Goal: Information Seeking & Learning: Find specific fact

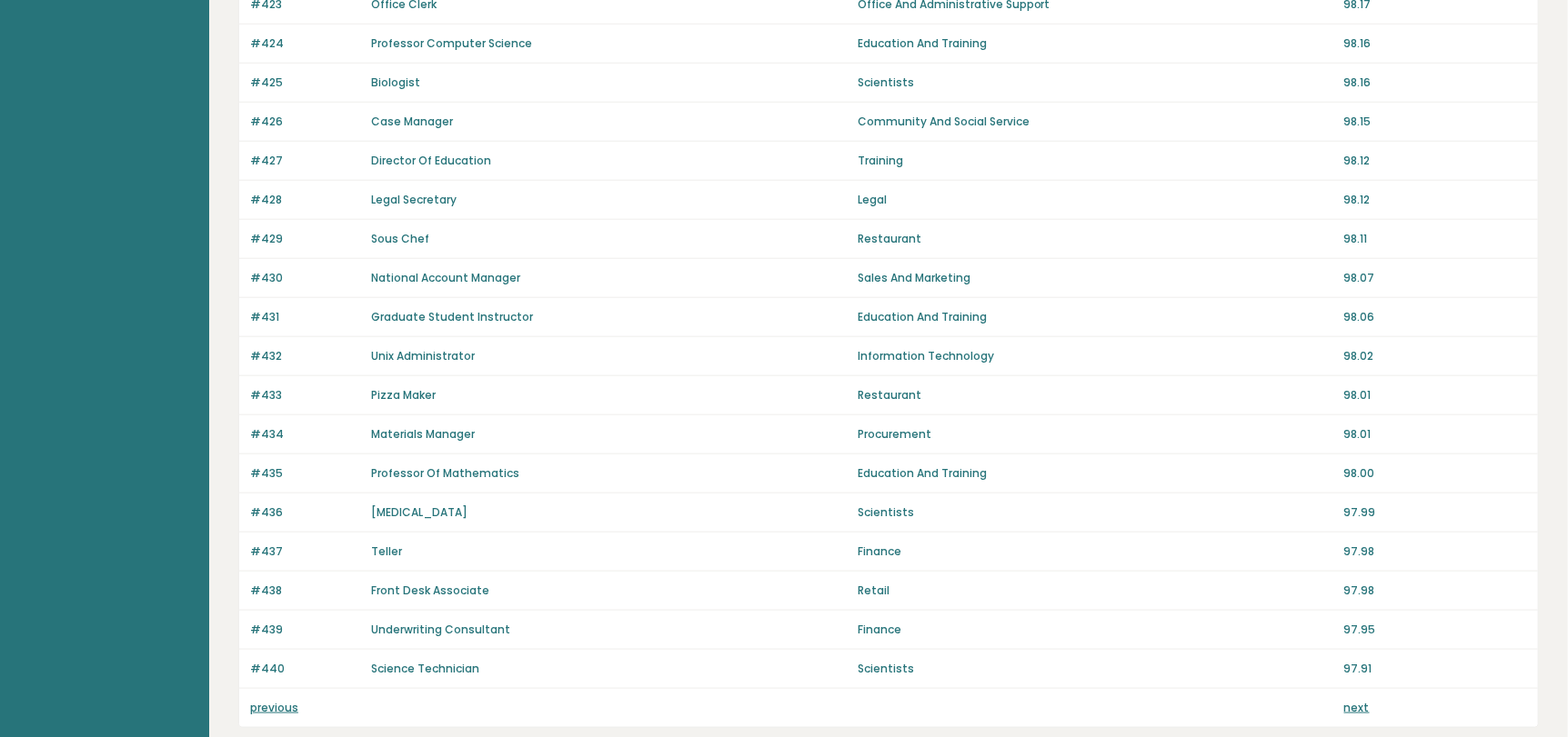
scroll to position [1184, 0]
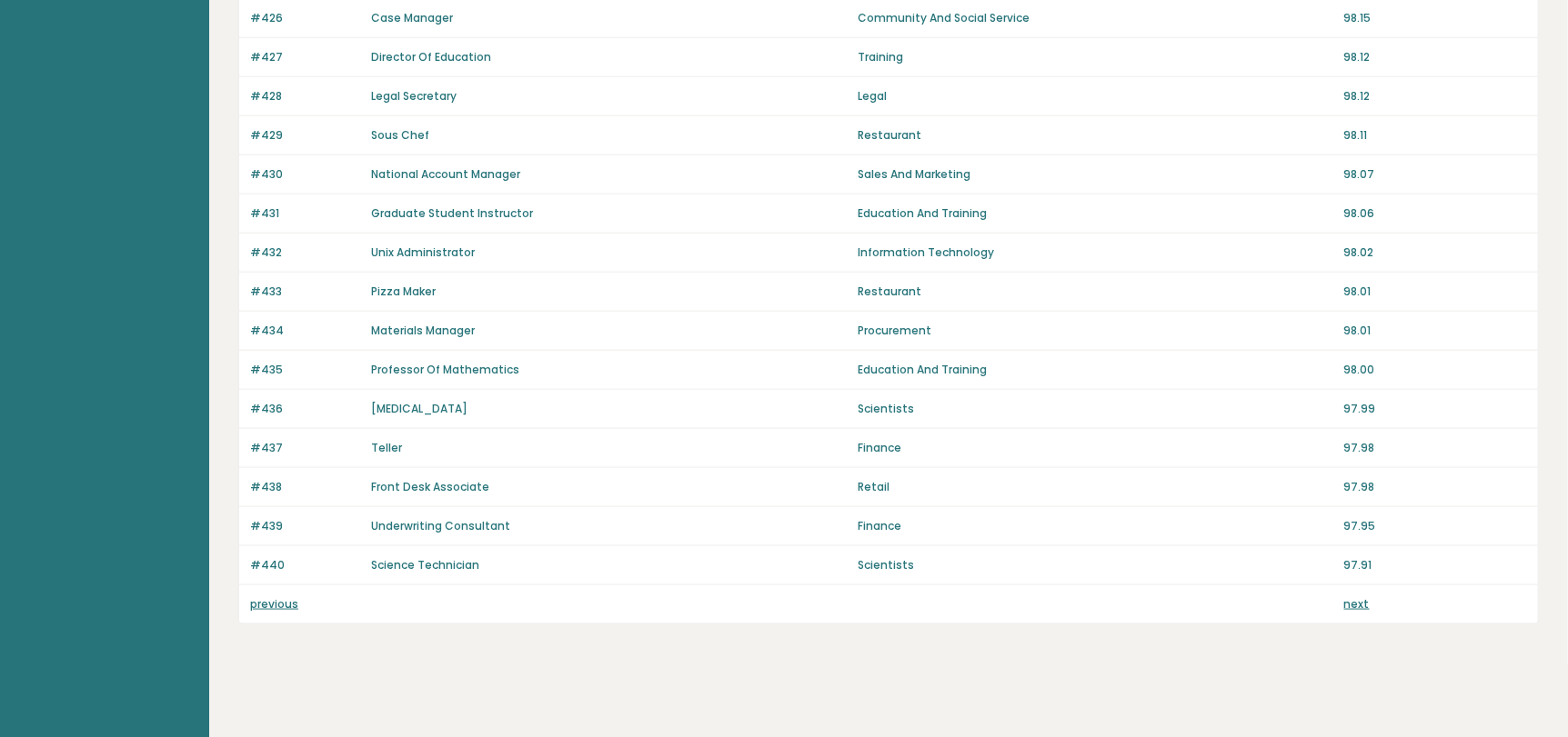
click at [284, 605] on link "previous" at bounding box center [274, 605] width 48 height 15
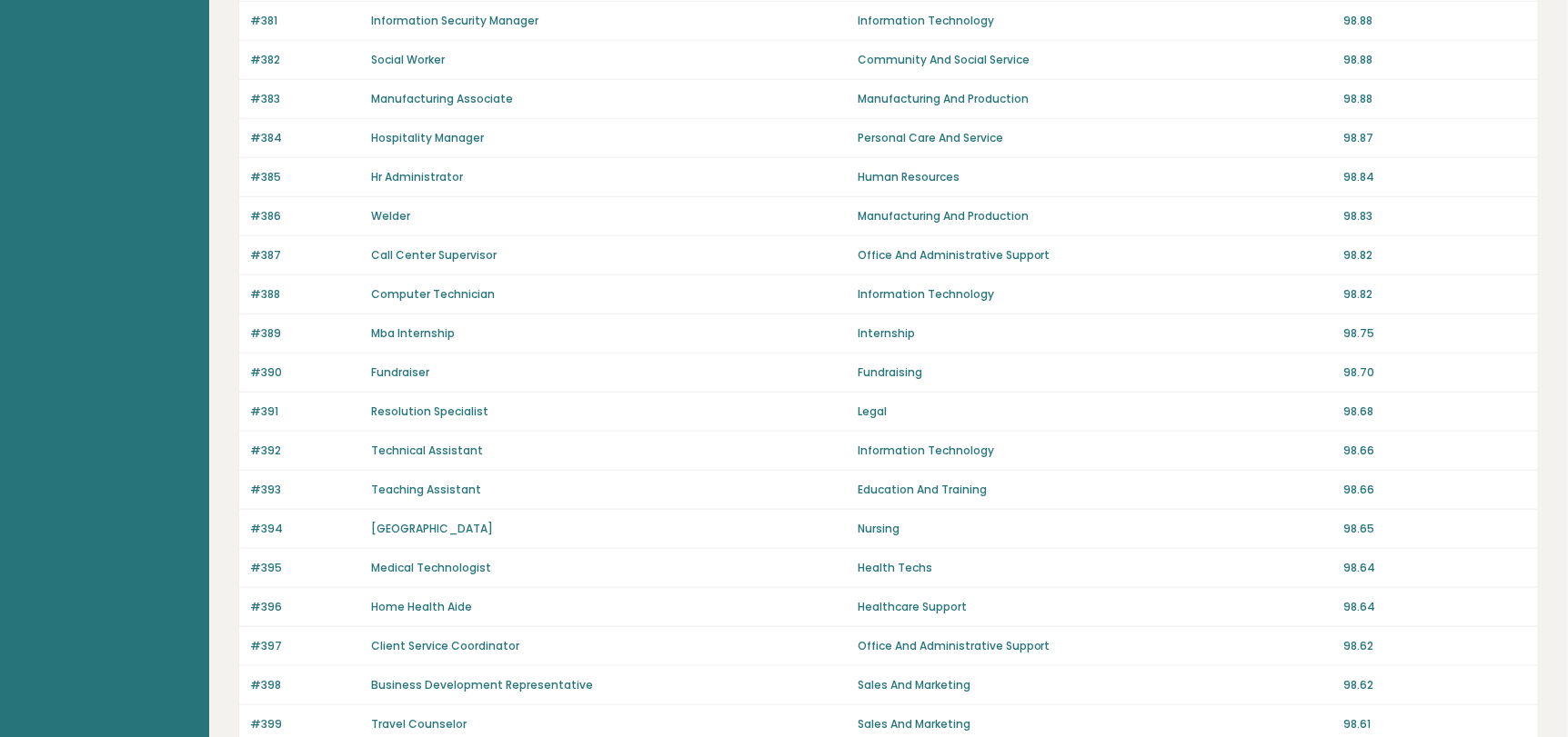
scroll to position [1184, 0]
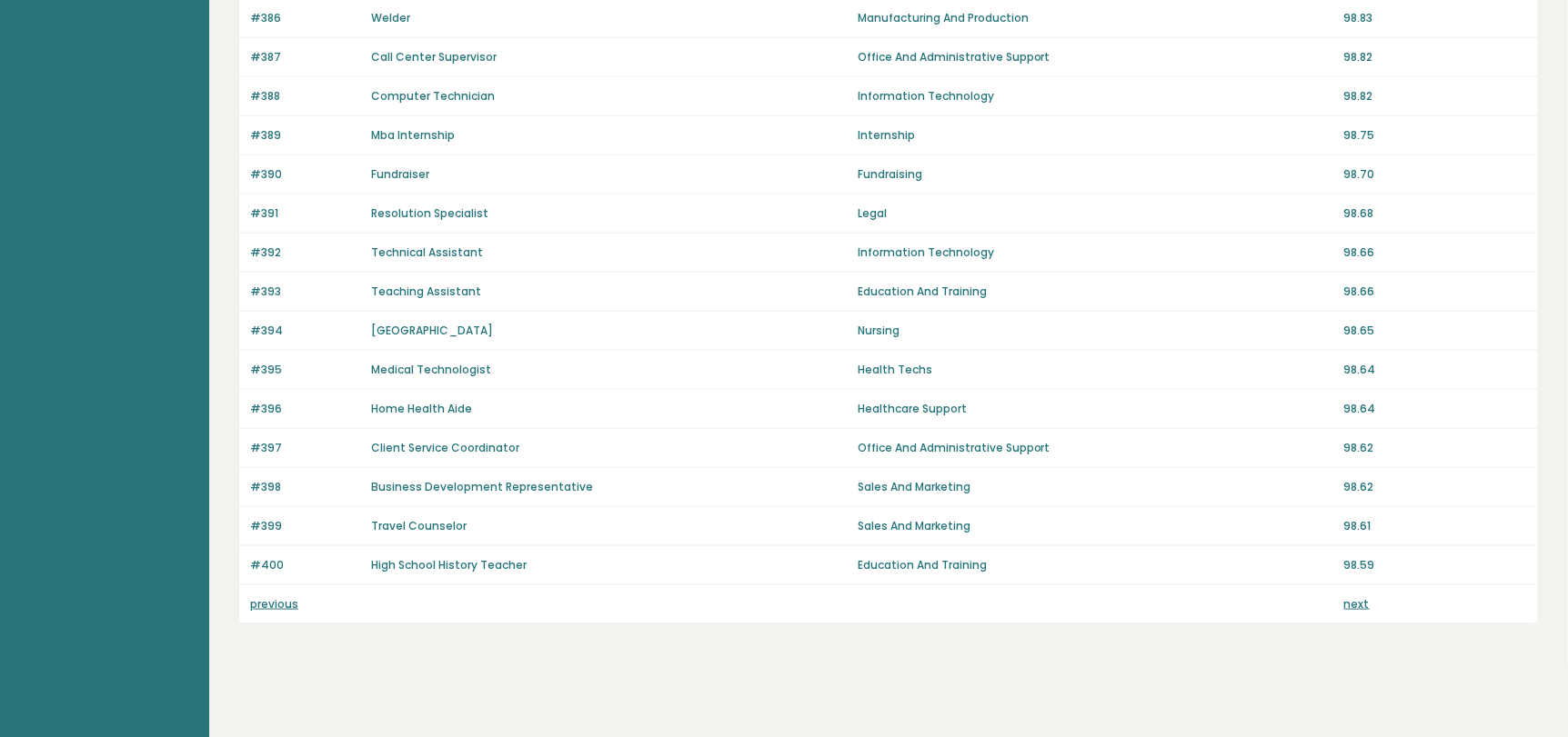
click at [279, 606] on link "previous" at bounding box center [274, 605] width 48 height 15
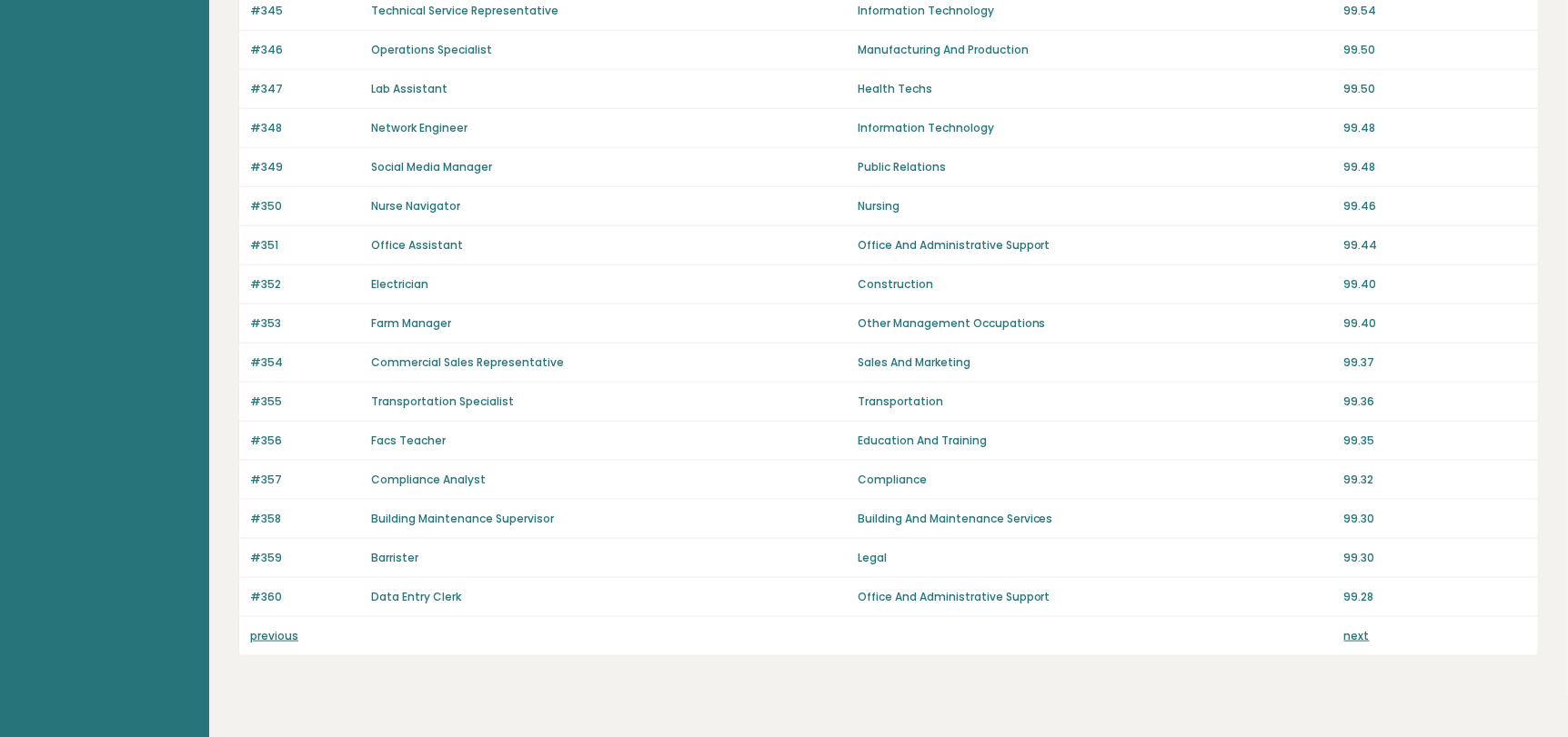
scroll to position [1184, 0]
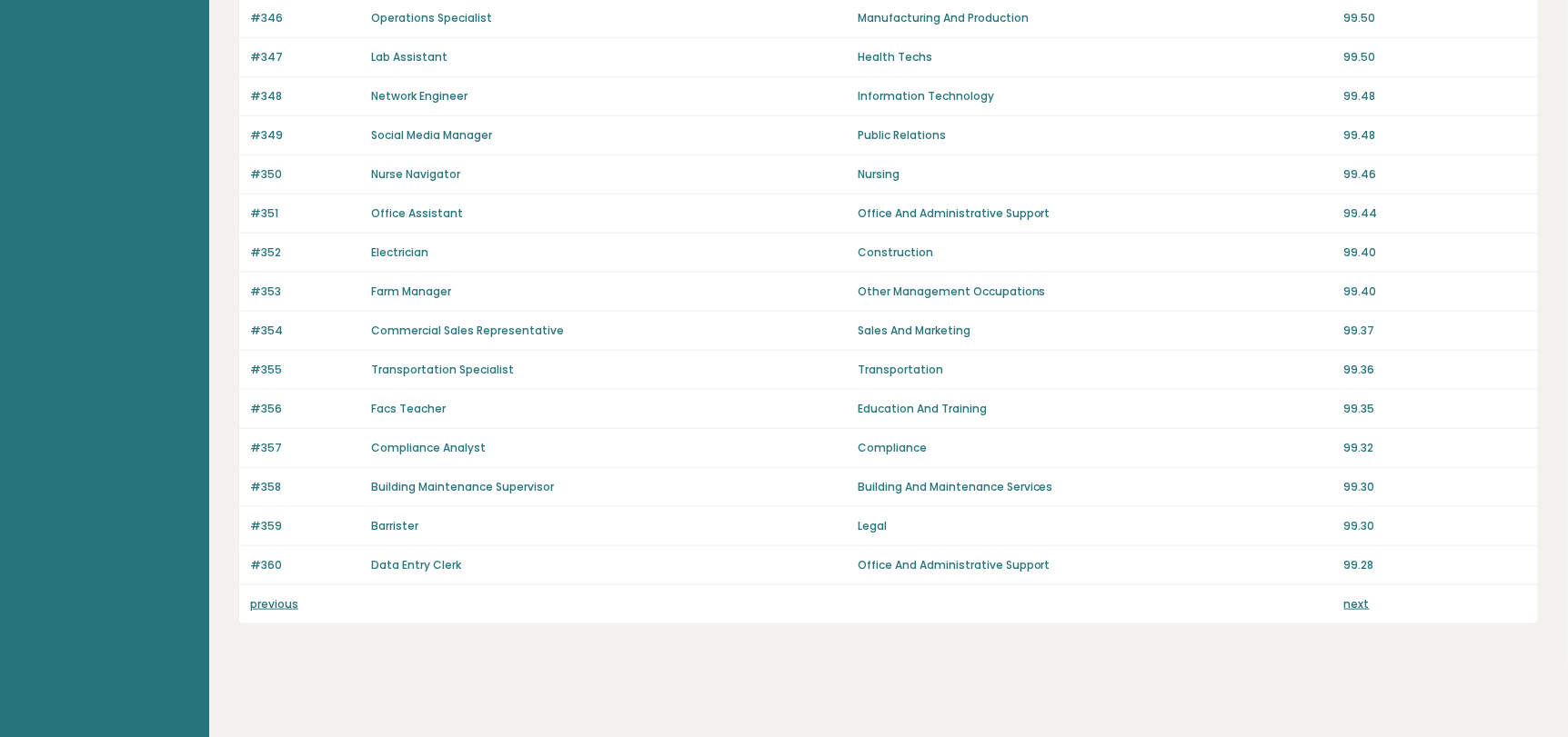
click at [282, 602] on link "previous" at bounding box center [274, 605] width 48 height 15
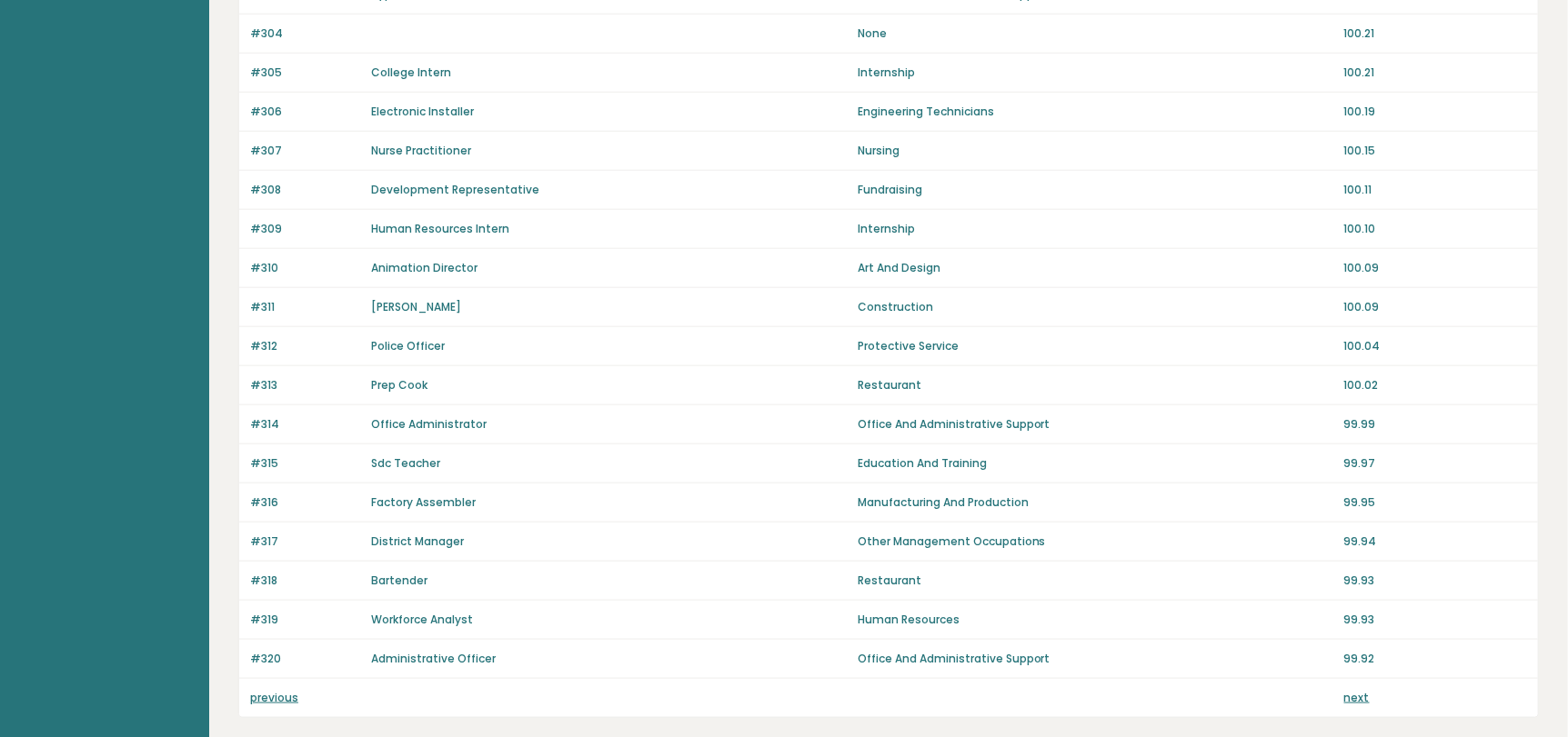
scroll to position [1091, 0]
click at [271, 690] on link "previous" at bounding box center [274, 697] width 48 height 15
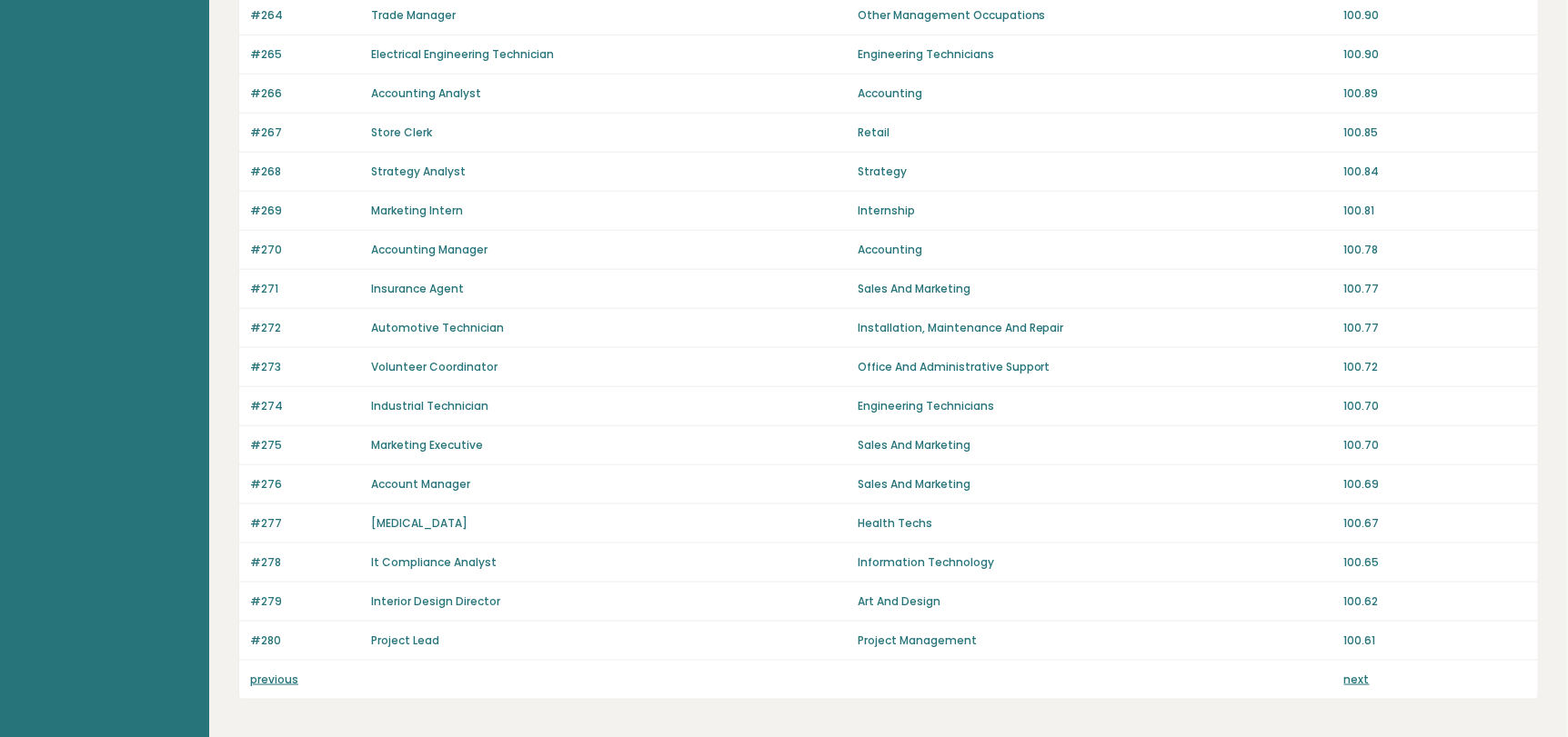
scroll to position [1184, 0]
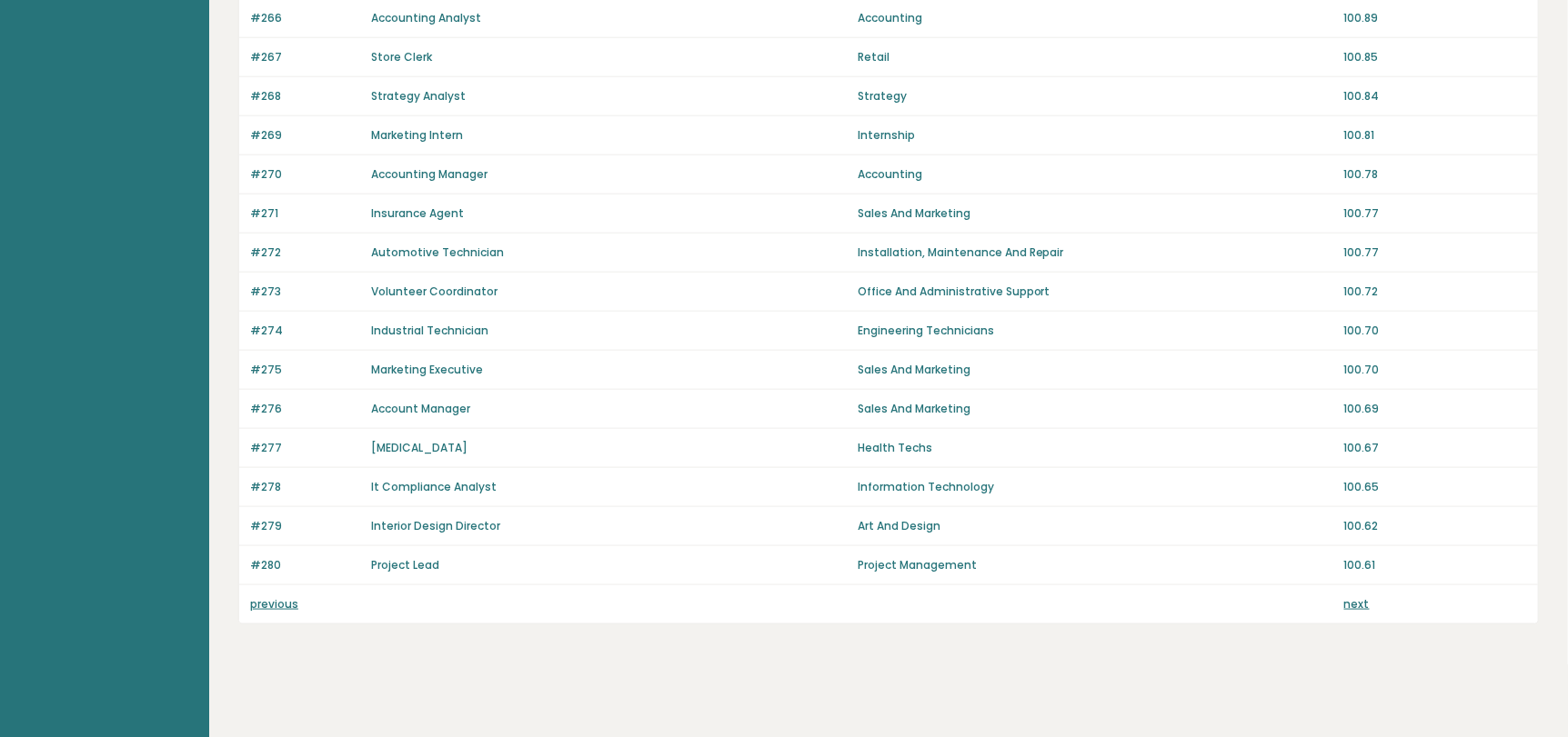
click at [287, 606] on link "previous" at bounding box center [274, 605] width 48 height 15
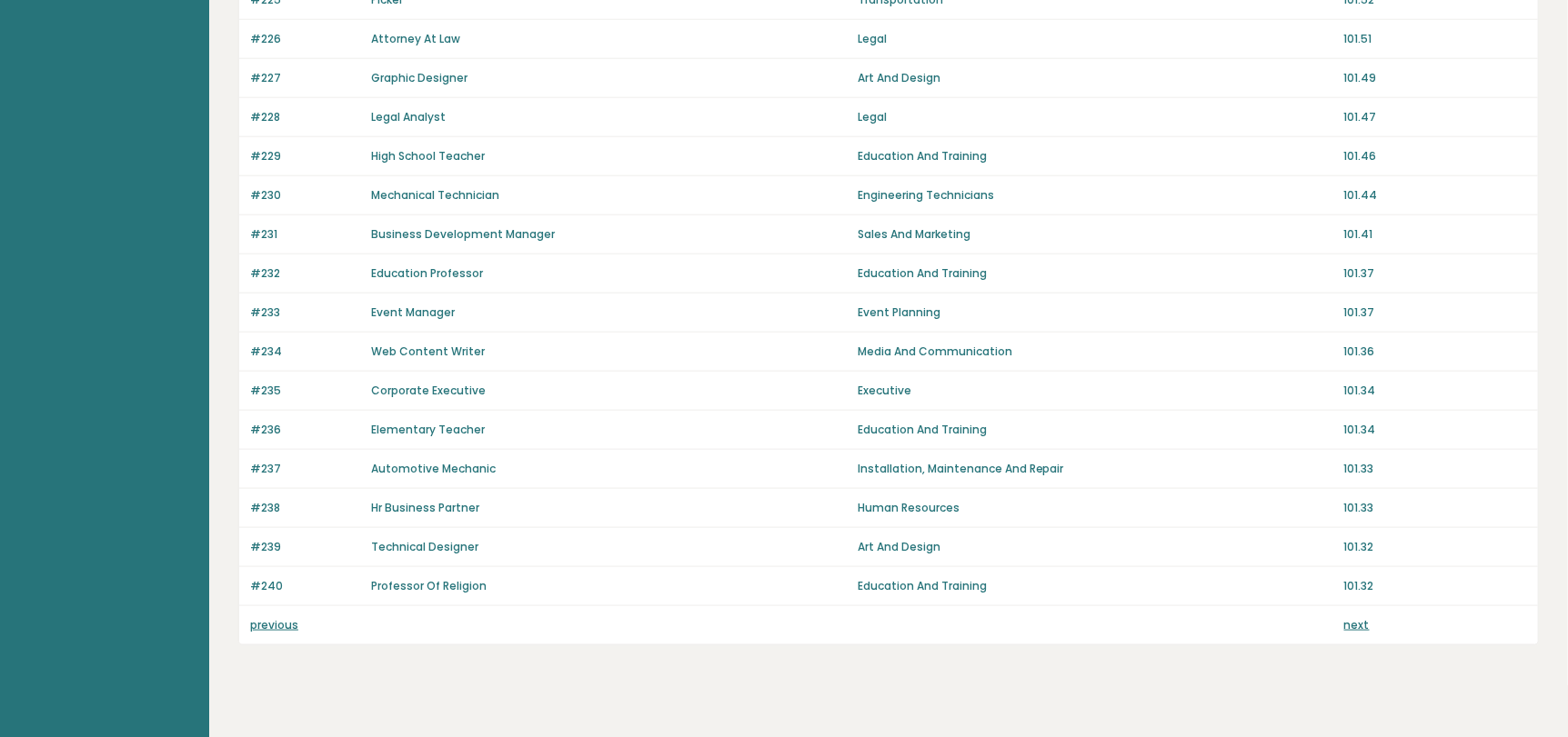
scroll to position [1184, 0]
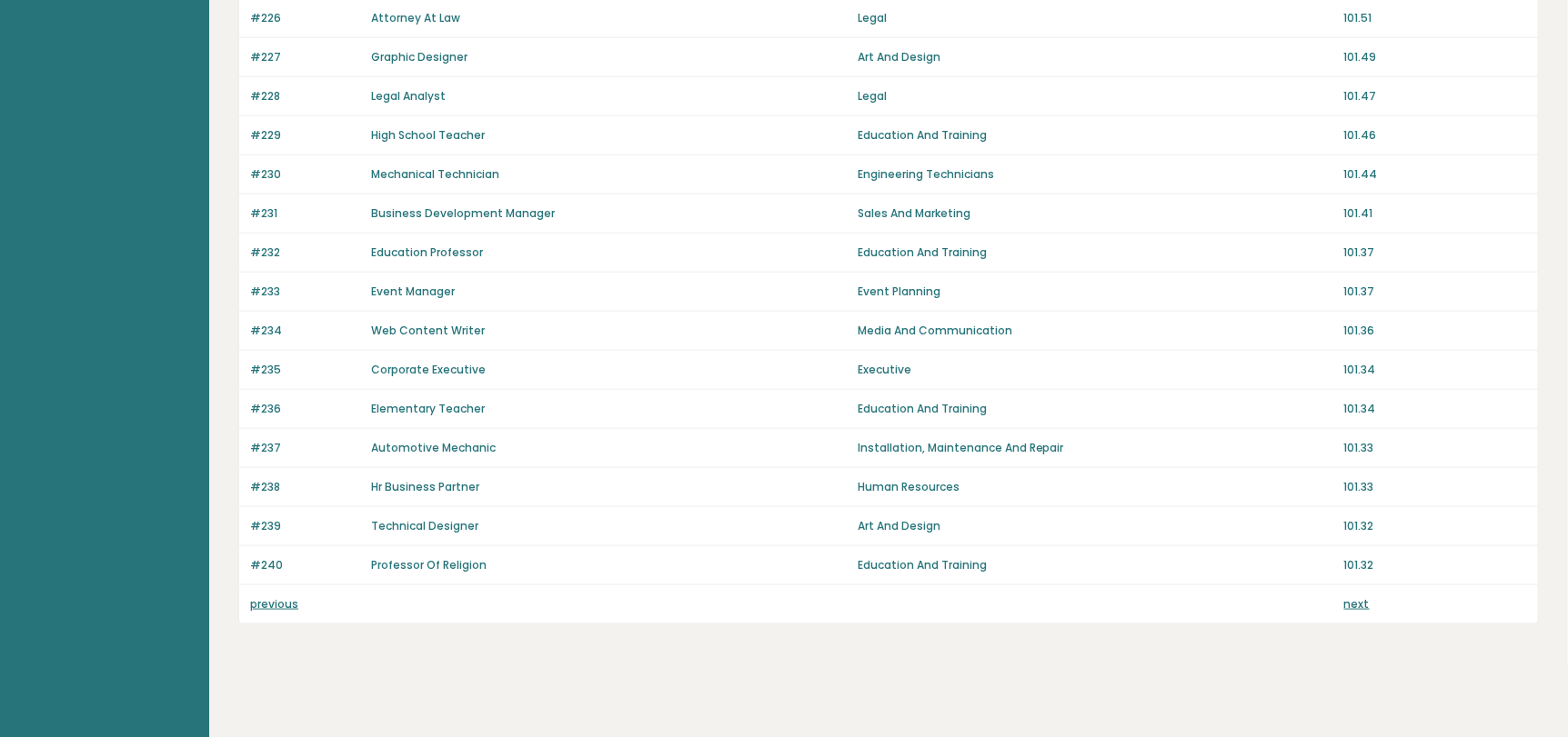
click at [290, 606] on link "previous" at bounding box center [274, 605] width 48 height 15
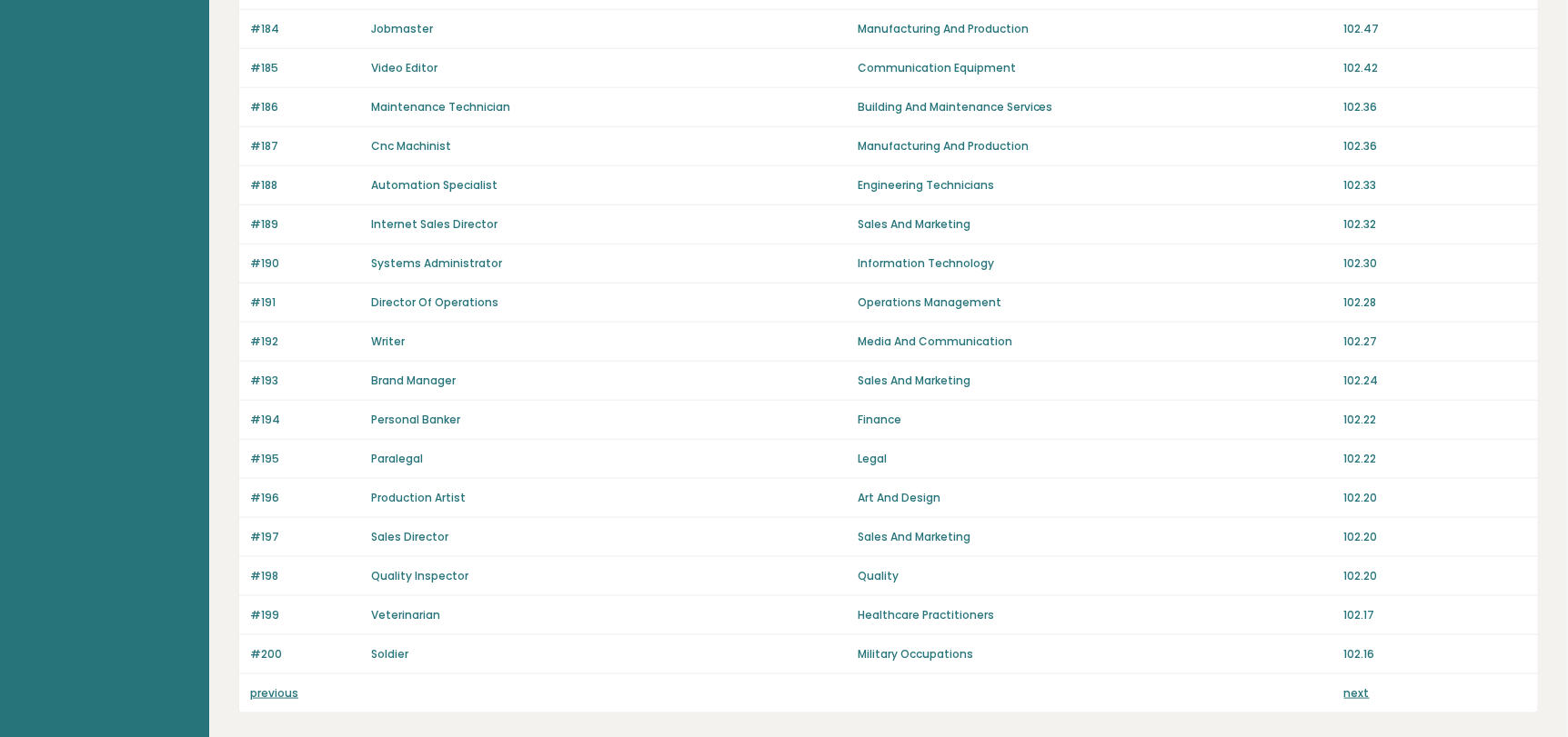
scroll to position [1184, 0]
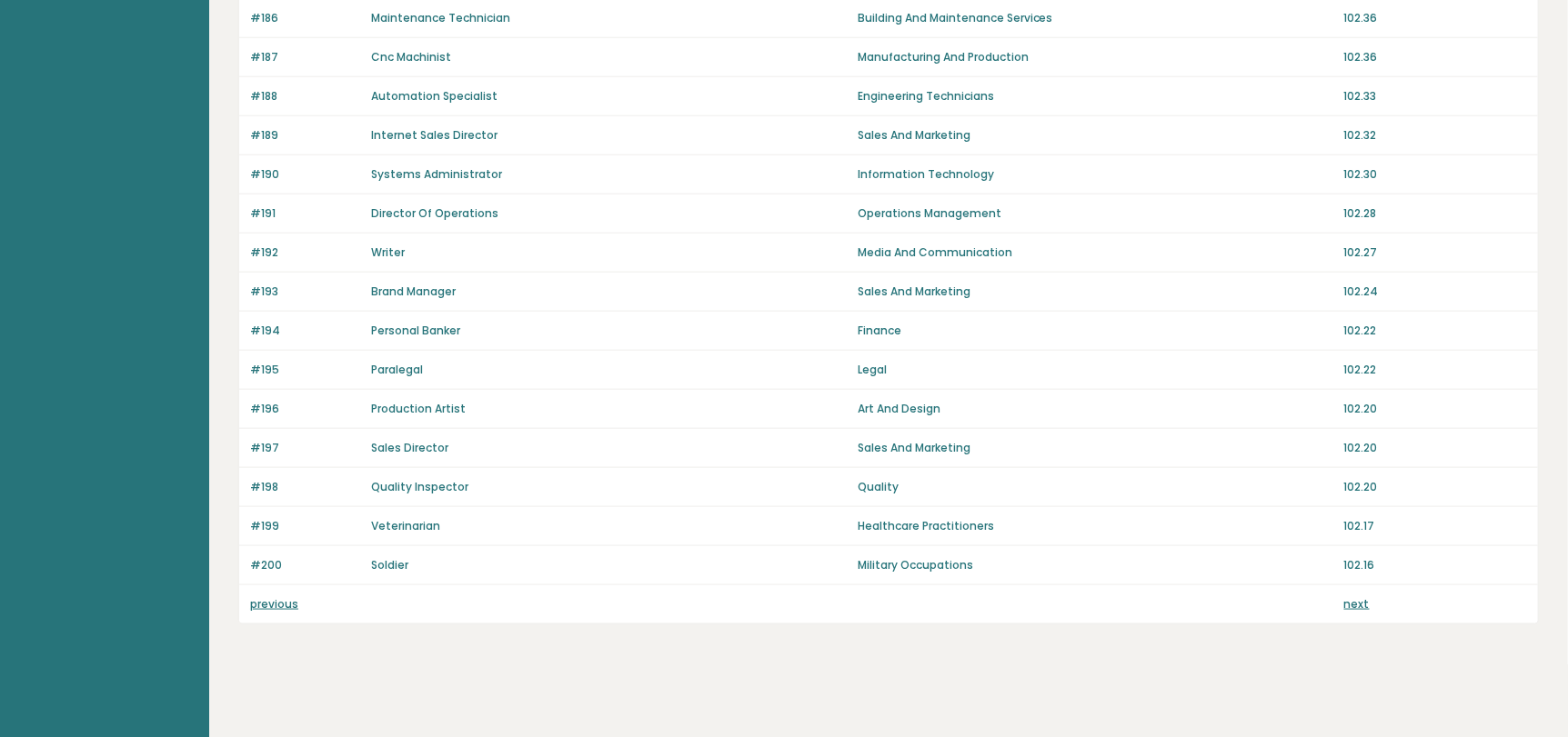
click at [289, 605] on link "previous" at bounding box center [274, 605] width 48 height 15
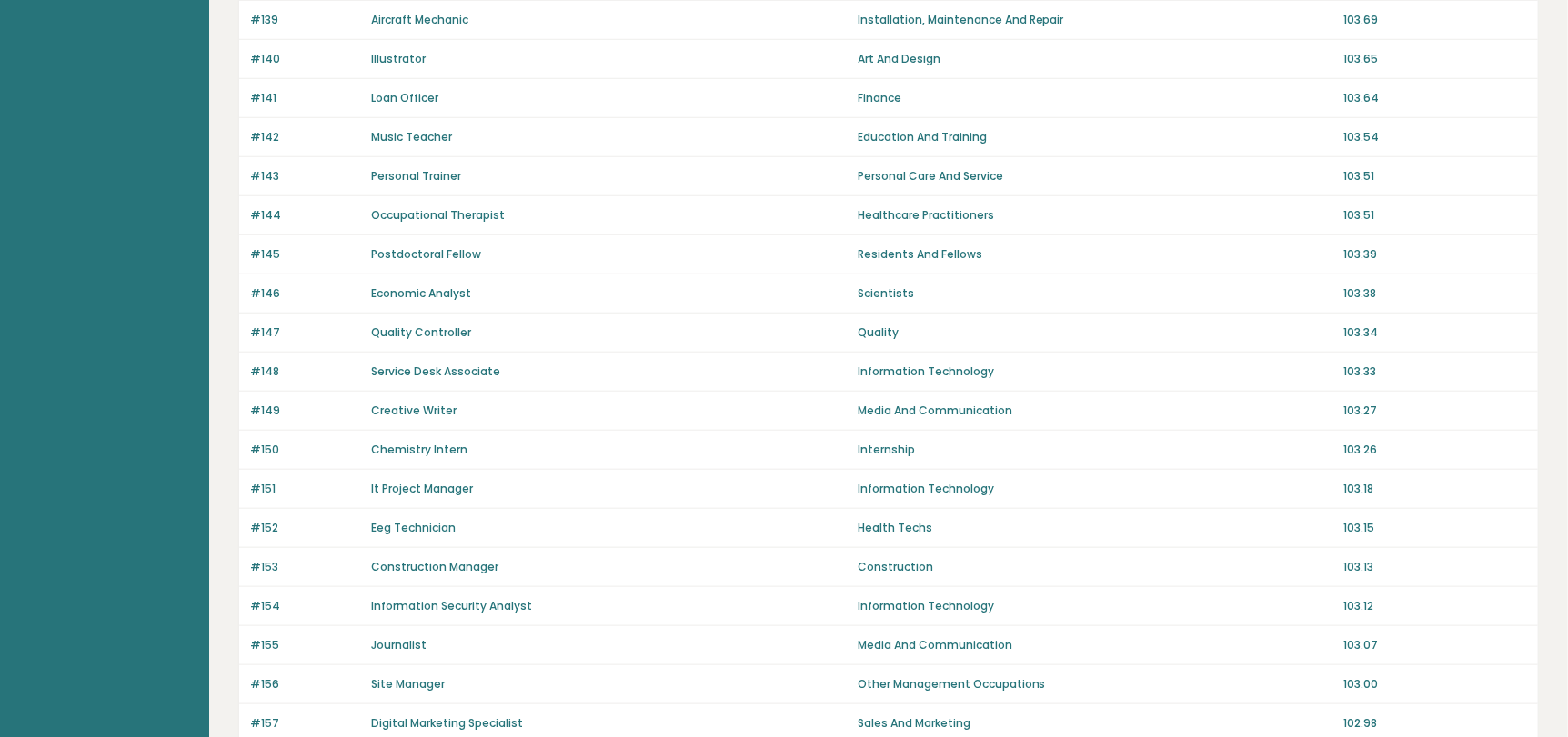
scroll to position [1184, 0]
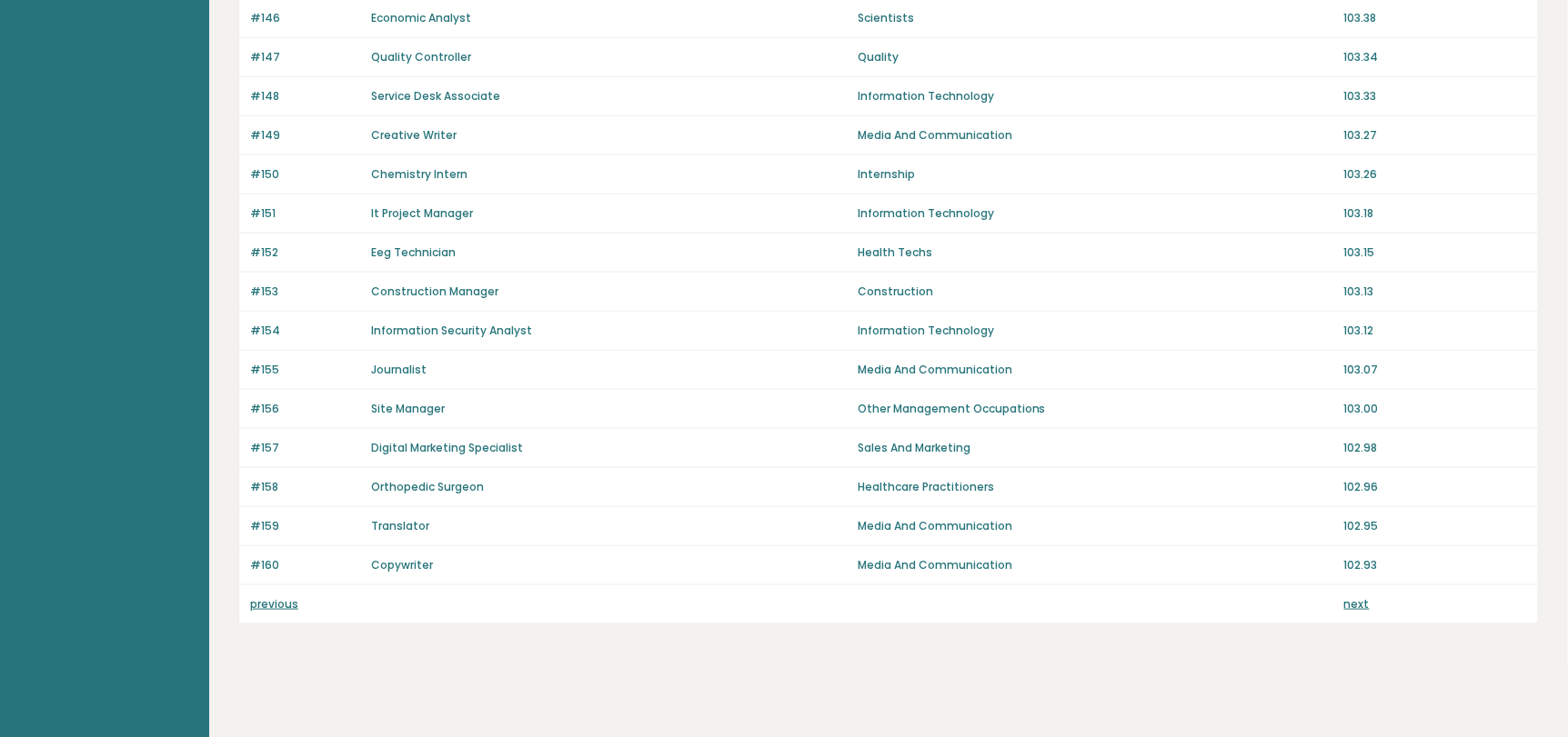
click at [288, 599] on link "previous" at bounding box center [274, 605] width 48 height 15
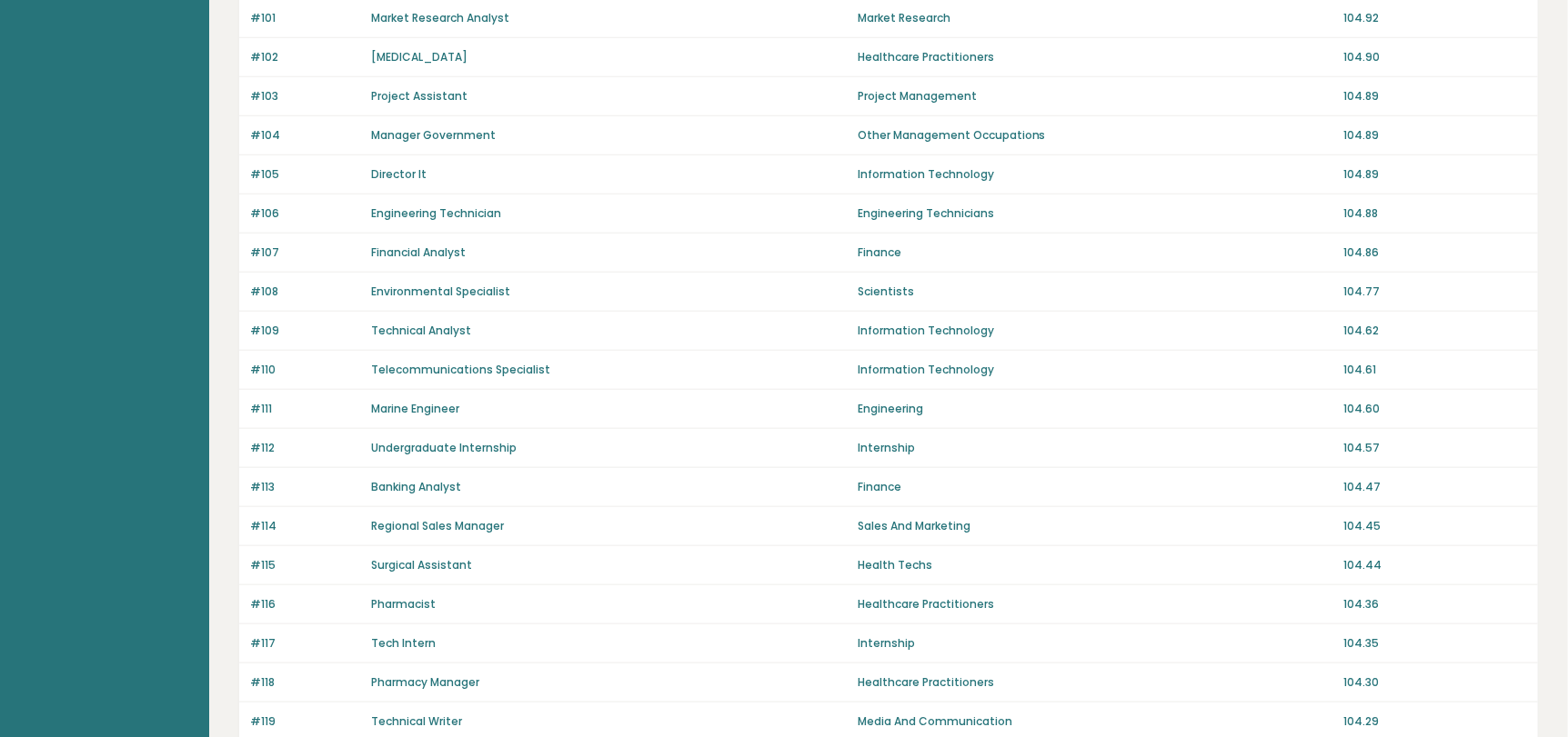
scroll to position [1184, 0]
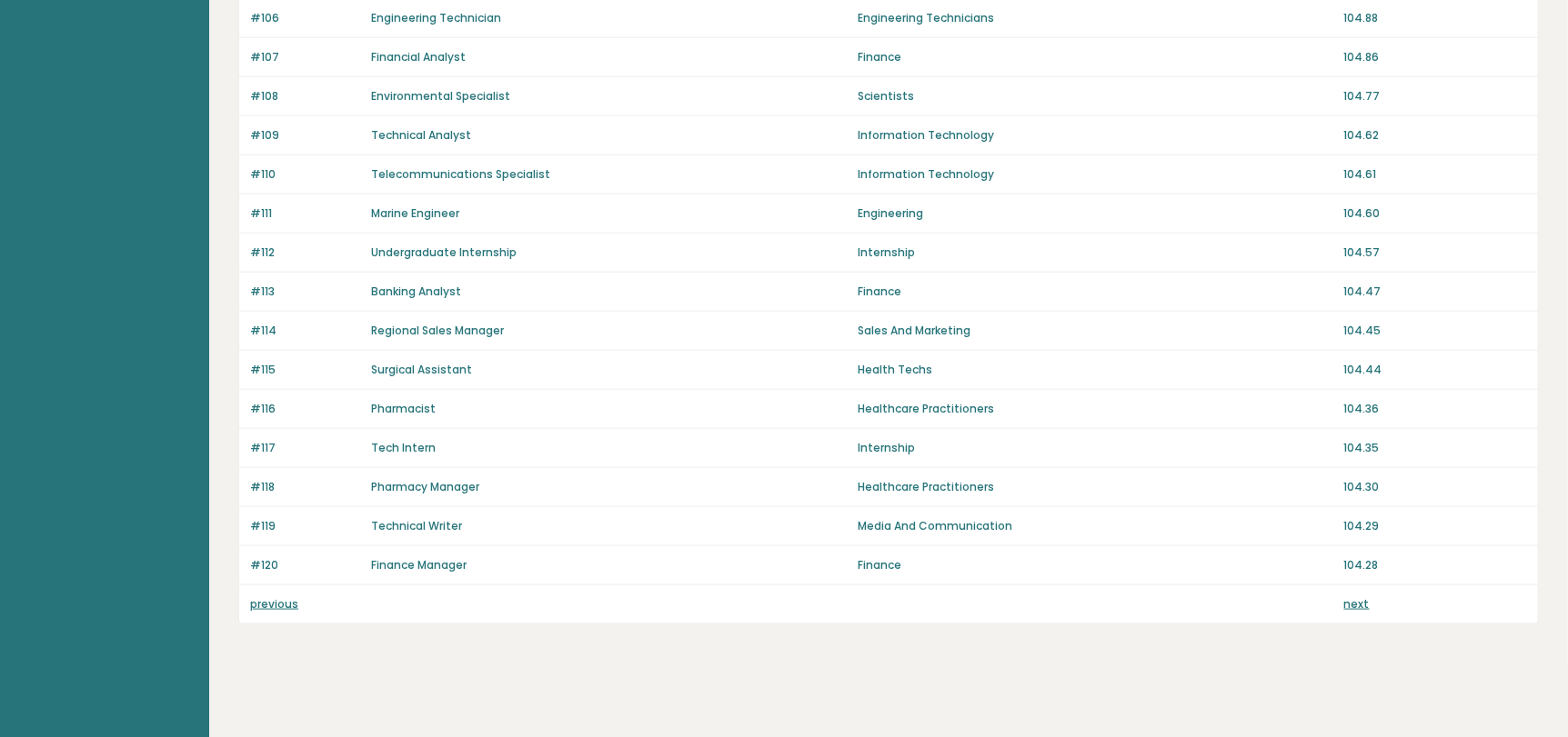
click at [280, 599] on link "previous" at bounding box center [274, 605] width 48 height 15
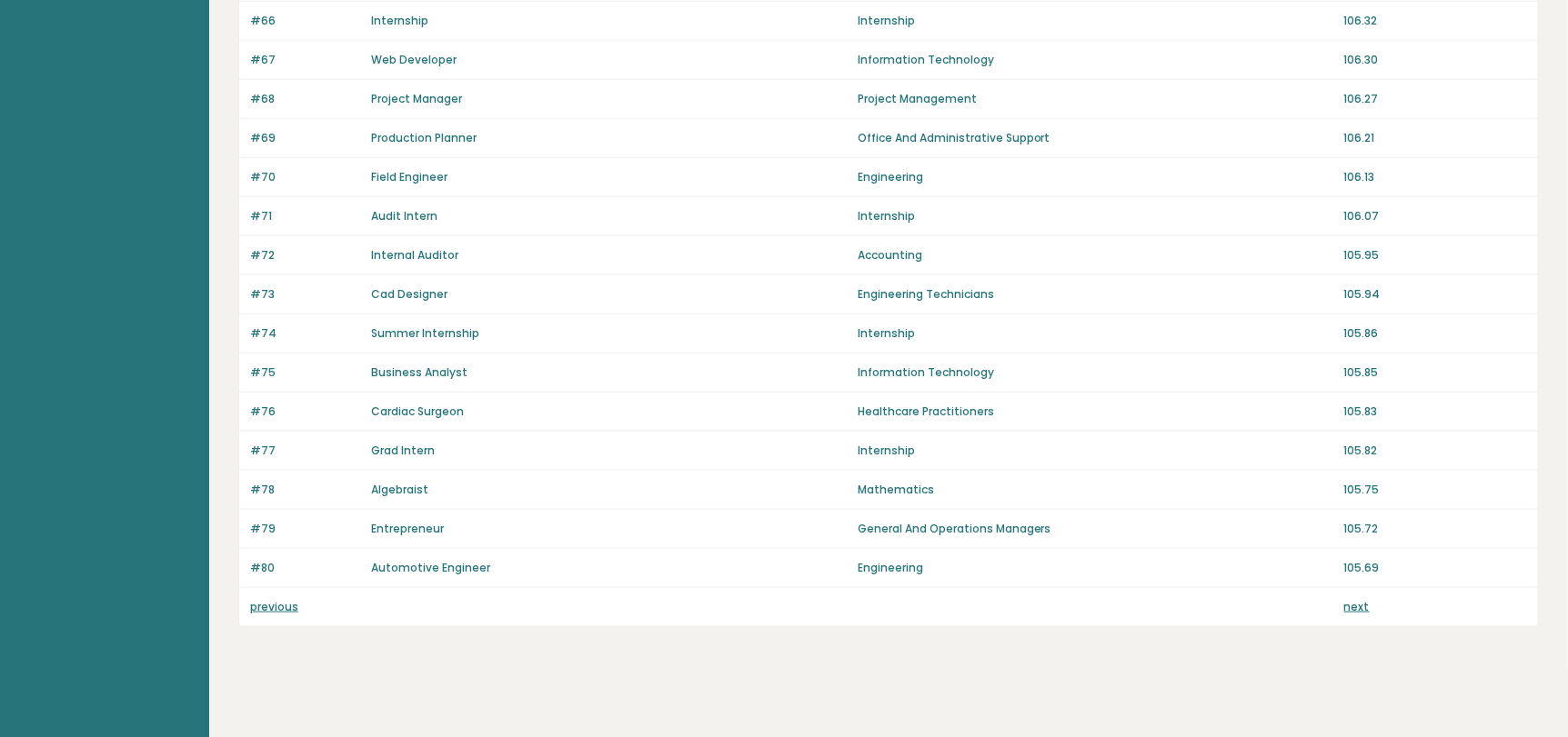
scroll to position [1184, 0]
click at [283, 597] on link "previous" at bounding box center [274, 605] width 48 height 15
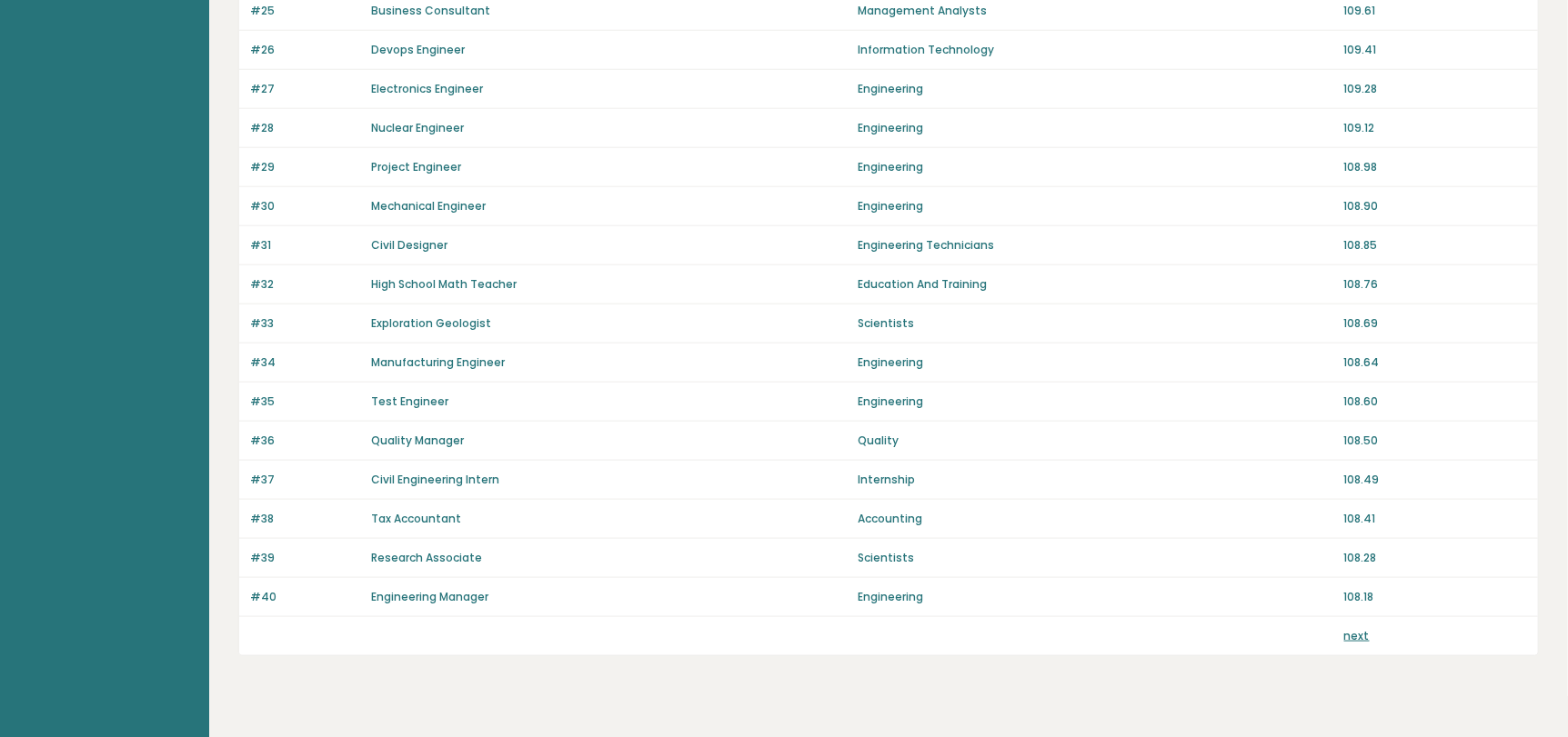
scroll to position [1184, 0]
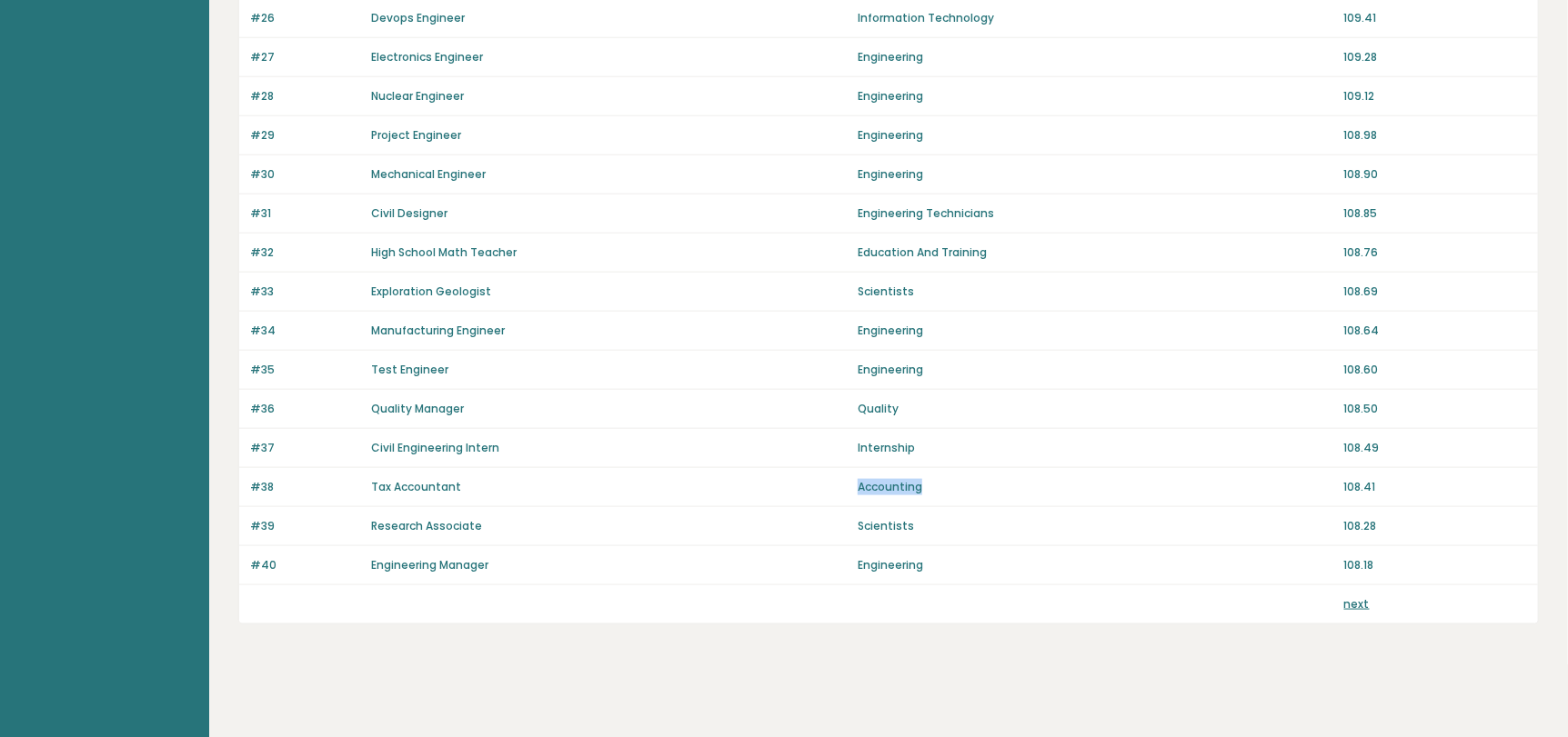
drag, startPoint x: 847, startPoint y: 485, endPoint x: 946, endPoint y: 483, distance: 99.0
click at [946, 483] on div "#38 Tax Accountant Accounting 108.41" at bounding box center [888, 487] width 1298 height 39
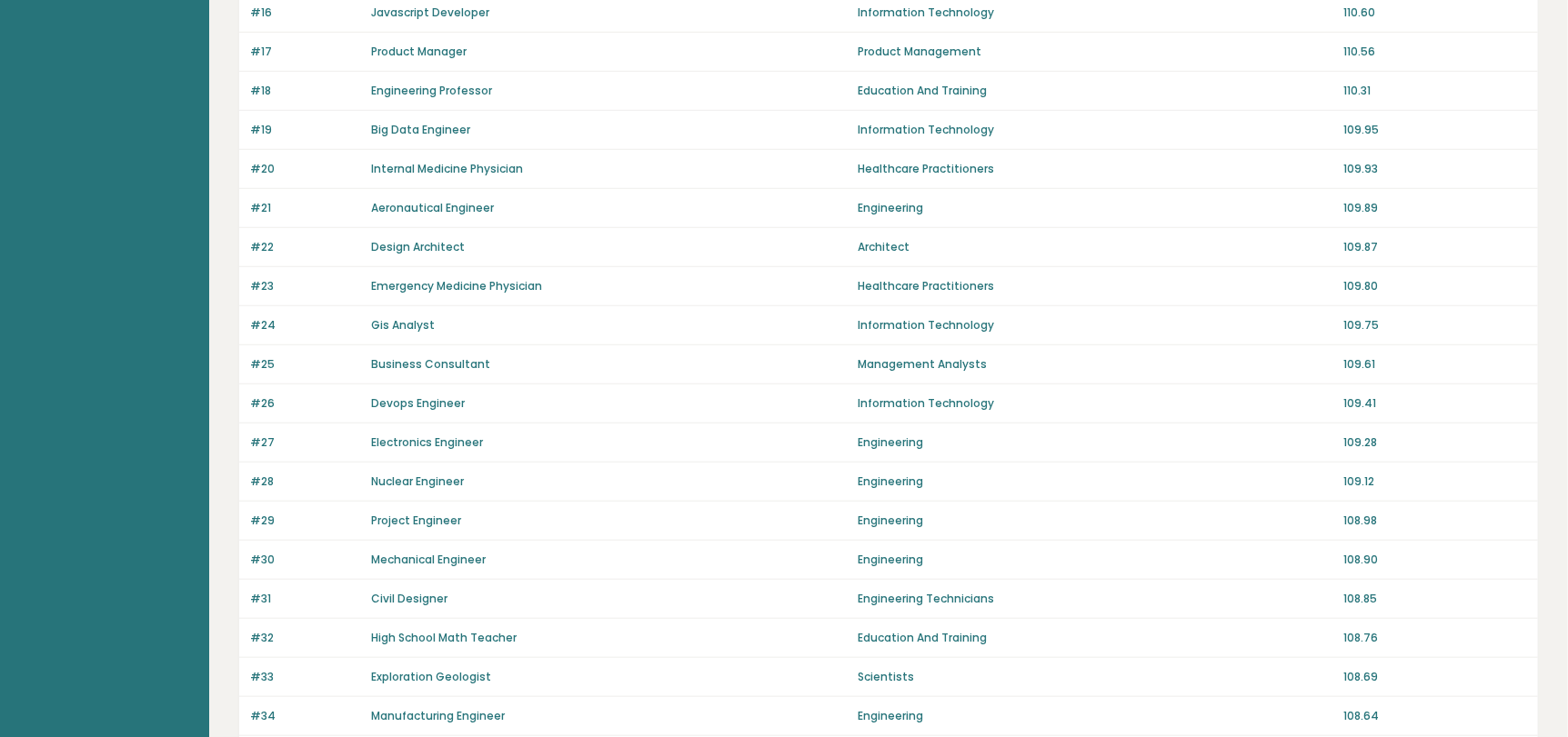
scroll to position [1093, 0]
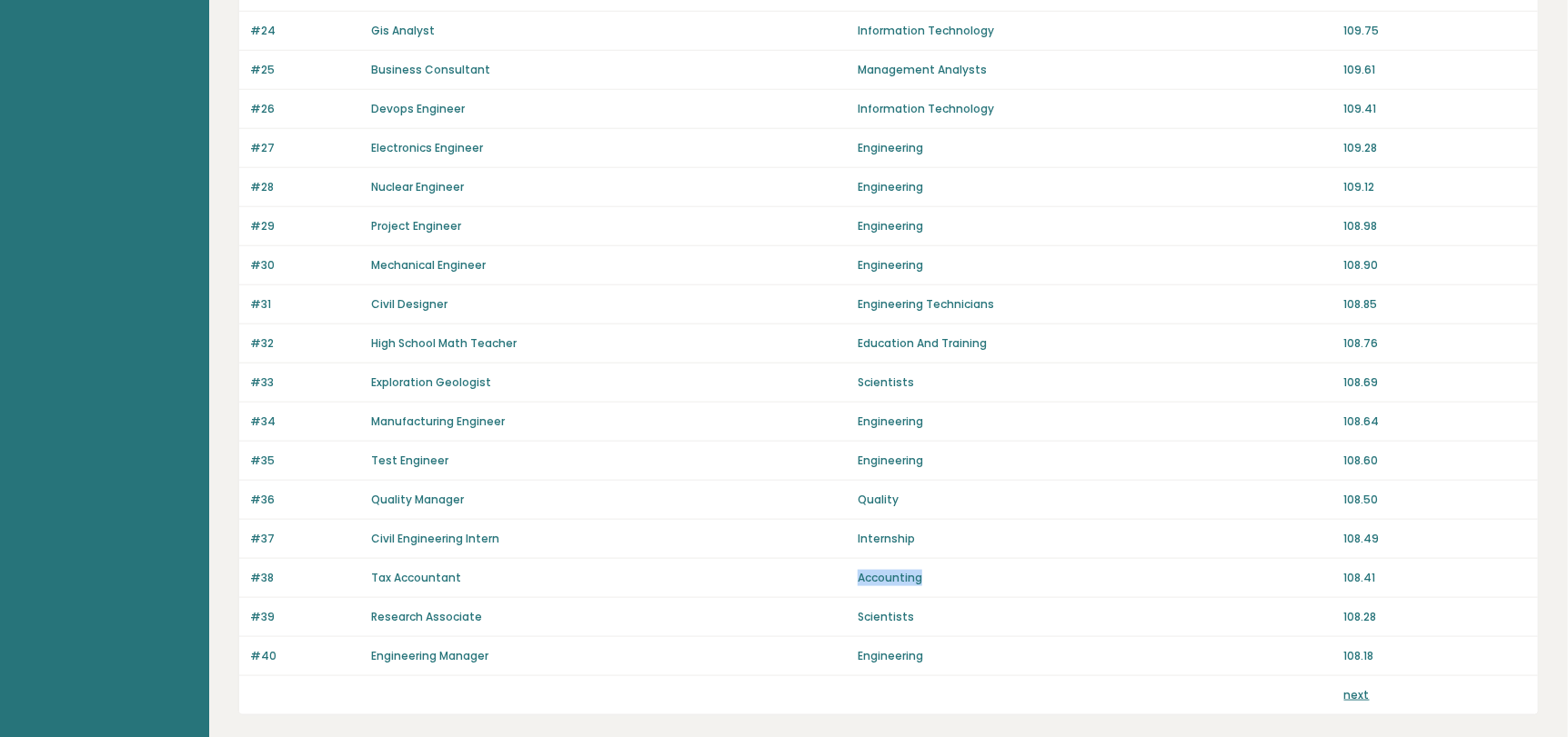
click at [1358, 693] on link "next" at bounding box center [1356, 695] width 26 height 15
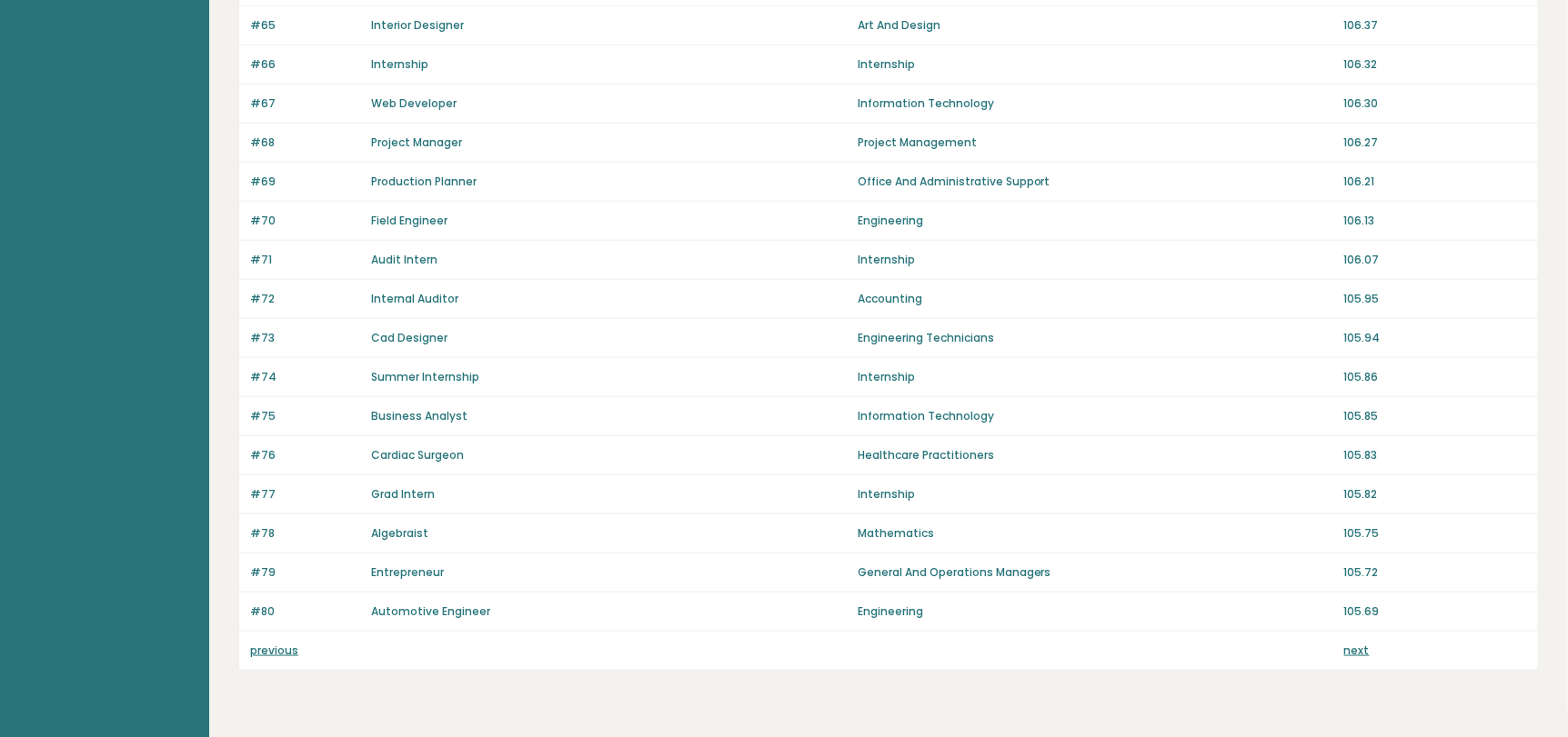
scroll to position [1181, 0]
